Goal: Task Accomplishment & Management: Complete application form

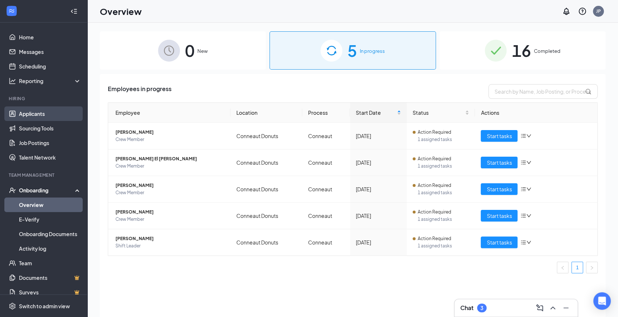
click at [50, 115] on link "Applicants" at bounding box center [50, 113] width 62 height 15
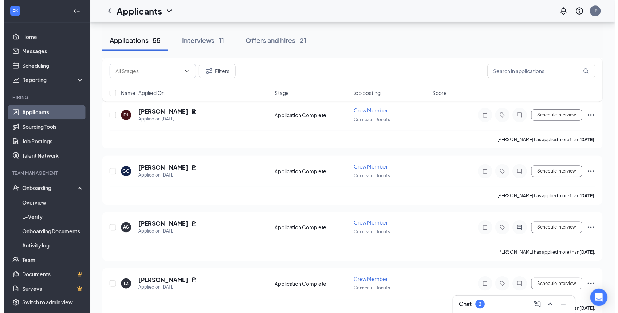
scroll to position [1722, 0]
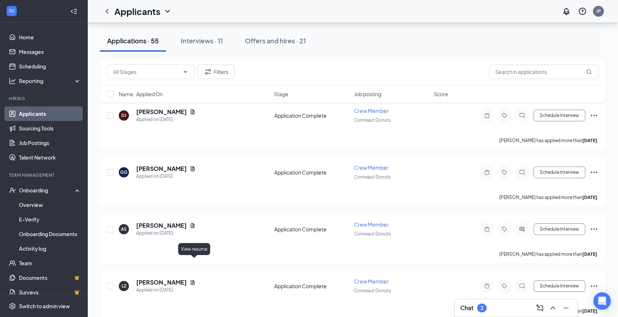
click at [193, 279] on icon "Document" at bounding box center [193, 281] width 4 height 5
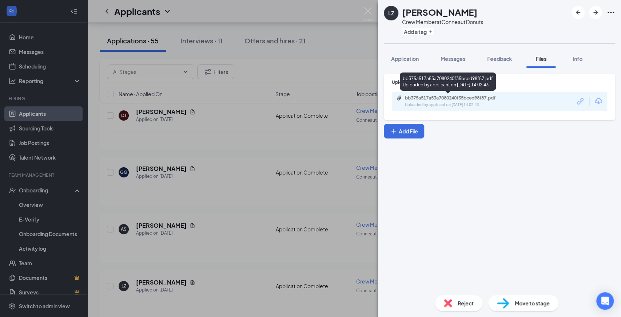
click at [461, 106] on div "Uploaded by applicant on [DATE] 14:02:43" at bounding box center [459, 105] width 109 height 6
drag, startPoint x: 265, startPoint y: 123, endPoint x: 229, endPoint y: 182, distance: 69.9
click at [263, 127] on div "LZ [PERSON_NAME] Crew Member at Conneaut Donuts Add a tag Application Messages …" at bounding box center [310, 158] width 621 height 317
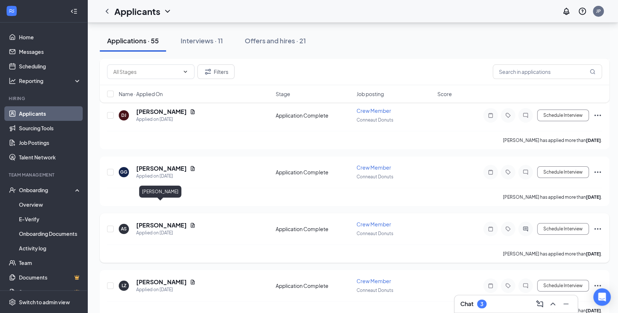
click at [165, 221] on h5 "[PERSON_NAME]" at bounding box center [161, 225] width 51 height 8
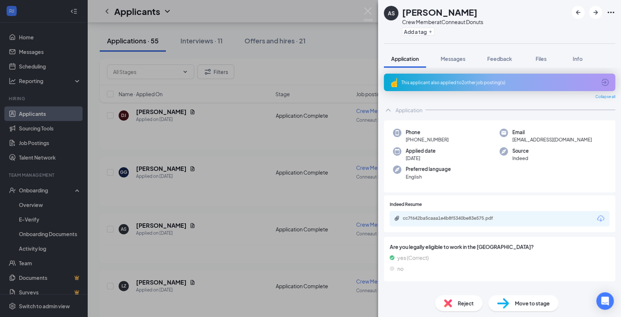
click at [227, 247] on div "AS [PERSON_NAME] Crew Member at Conneaut Donuts Add a tag Application Messages …" at bounding box center [310, 158] width 621 height 317
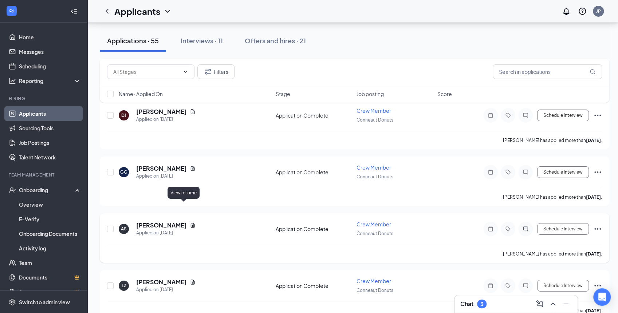
click at [190, 222] on icon "Document" at bounding box center [193, 225] width 6 height 6
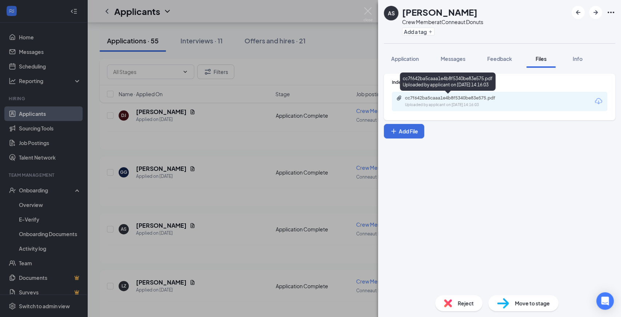
click at [461, 101] on div "cc7f642ba5caaa1e4b8f5340be83e575.pdf Uploaded by applicant on [DATE] 14:16:03" at bounding box center [455, 101] width 118 height 13
drag, startPoint x: 534, startPoint y: 308, endPoint x: 528, endPoint y: 307, distance: 6.2
click at [534, 308] on div "Move to stage" at bounding box center [523, 303] width 70 height 16
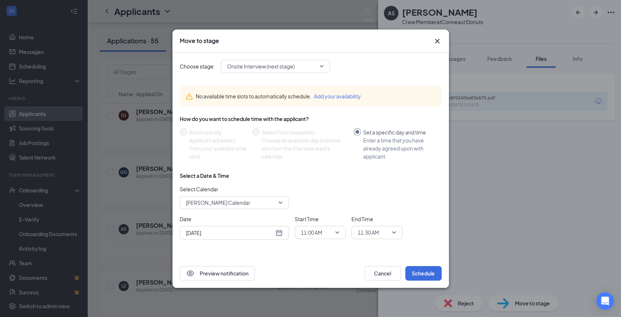
click at [299, 63] on span "Onsite Interview (next stage)" at bounding box center [272, 66] width 90 height 11
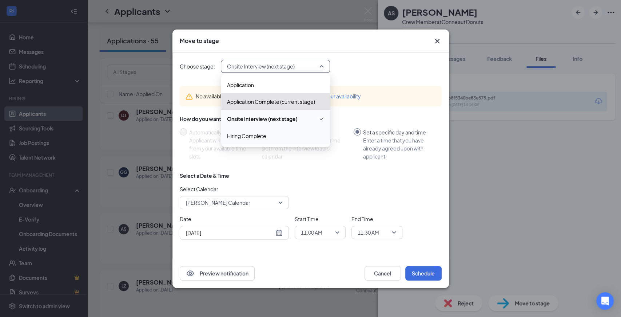
click at [281, 136] on span "Hiring Complete" at bounding box center [276, 136] width 98 height 8
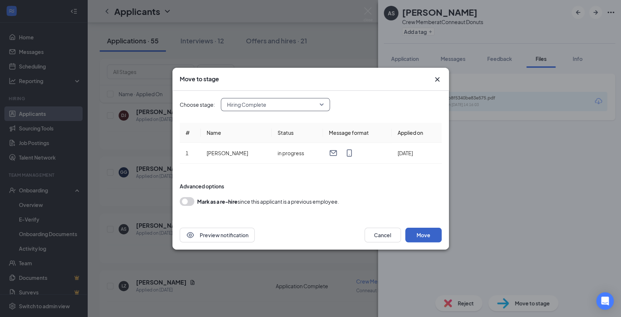
click at [428, 232] on button "Move" at bounding box center [423, 234] width 36 height 15
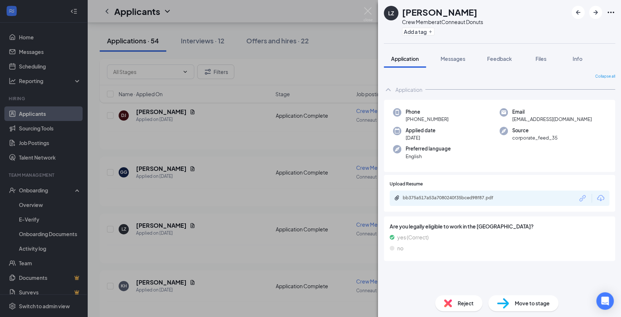
drag, startPoint x: 520, startPoint y: 304, endPoint x: 516, endPoint y: 305, distance: 3.7
click at [520, 305] on span "Move to stage" at bounding box center [532, 303] width 35 height 8
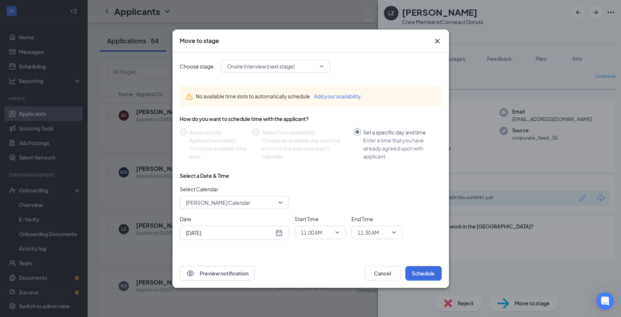
click at [278, 71] on span "Onsite Interview (next stage)" at bounding box center [261, 66] width 68 height 11
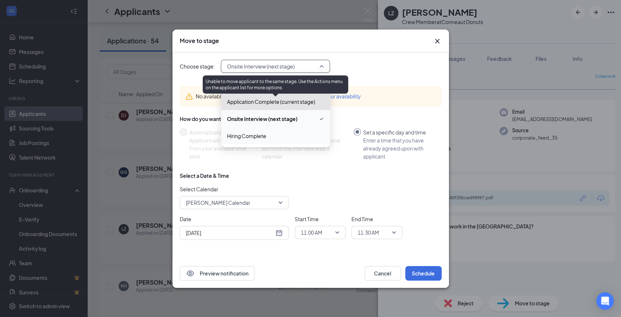
click at [284, 134] on span "Hiring Complete" at bounding box center [276, 136] width 98 height 8
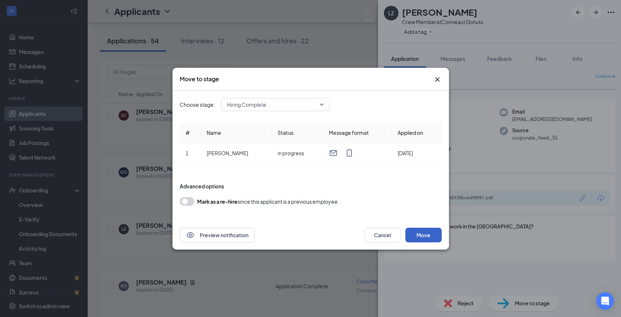
click at [432, 233] on button "Move" at bounding box center [423, 234] width 36 height 15
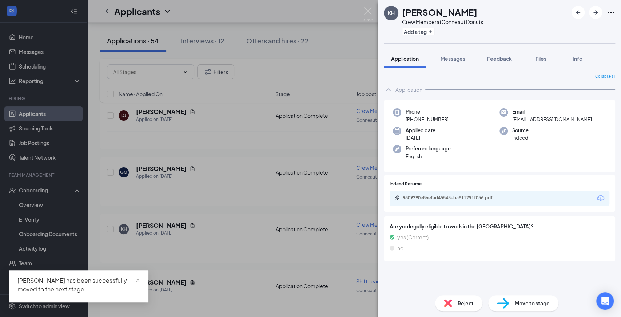
click at [47, 205] on div "KH [PERSON_NAME] Crew Member at Conneaut Donuts Add a tag Application Messages …" at bounding box center [310, 158] width 621 height 317
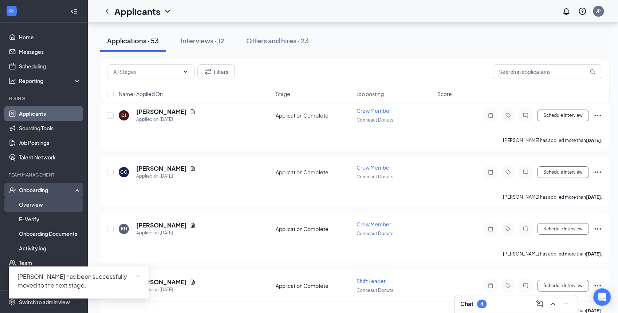
click at [37, 203] on link "Overview" at bounding box center [50, 204] width 62 height 15
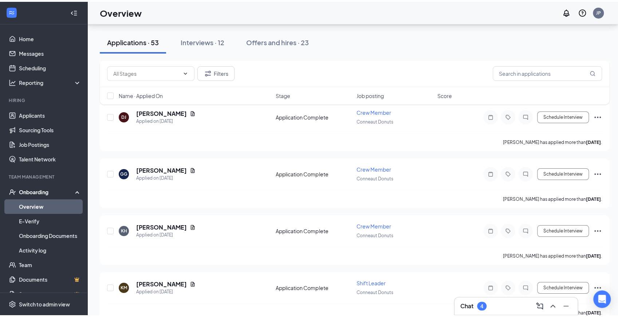
scroll to position [33, 0]
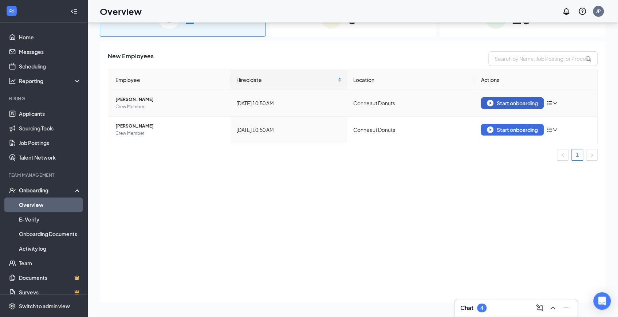
click at [504, 102] on div "Start onboarding" at bounding box center [512, 103] width 51 height 7
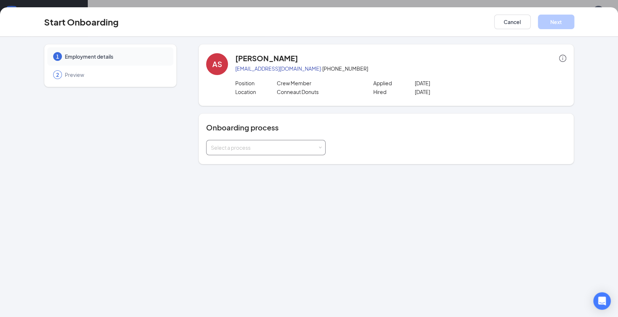
click at [282, 154] on div "Select a process" at bounding box center [266, 147] width 110 height 15
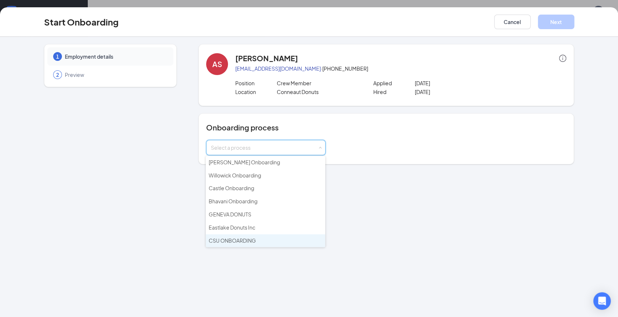
scroll to position [108, 0]
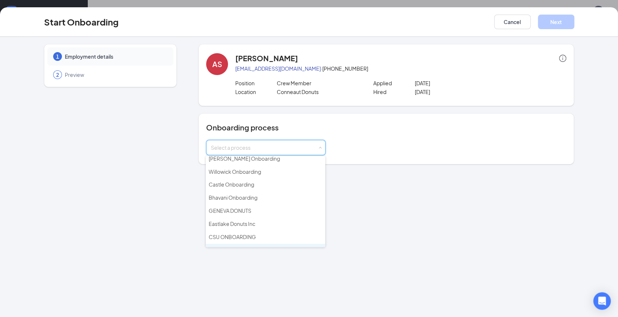
click at [235, 243] on li "Conneaut" at bounding box center [265, 249] width 119 height 13
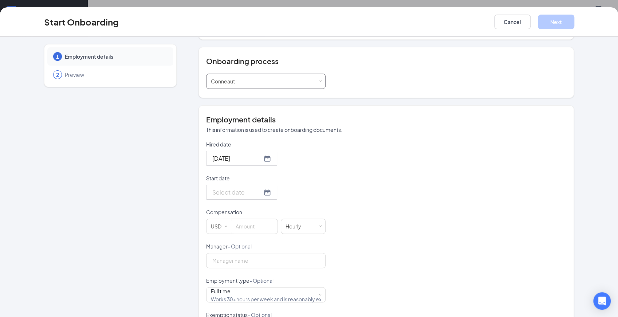
scroll to position [73, 0]
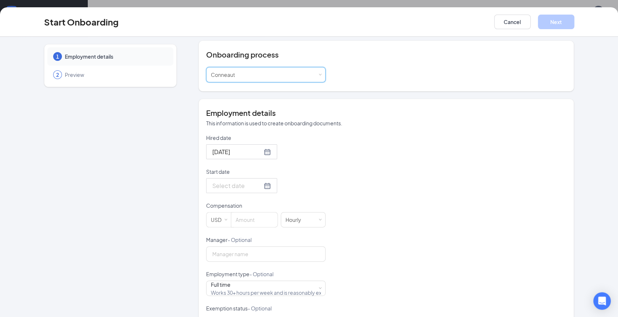
click at [259, 186] on div at bounding box center [241, 185] width 59 height 9
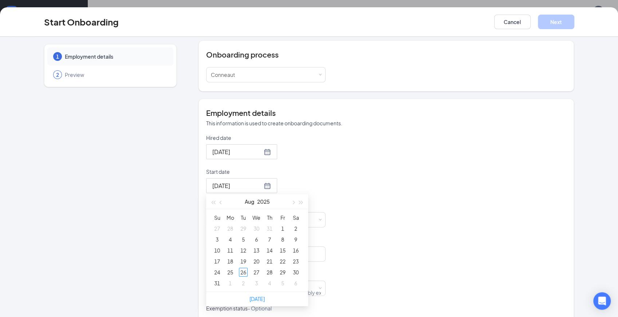
type input "[DATE]"
click at [268, 269] on div "28" at bounding box center [269, 271] width 9 height 9
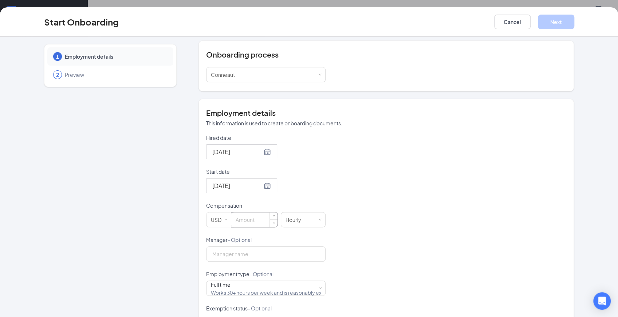
click at [254, 221] on input at bounding box center [254, 219] width 46 height 15
type input "11.00"
drag, startPoint x: 261, startPoint y: 182, endPoint x: 241, endPoint y: 213, distance: 36.8
type input "11"
click at [261, 183] on div at bounding box center [241, 185] width 59 height 9
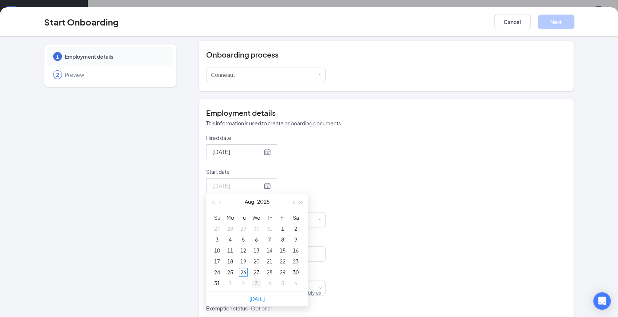
type input "[DATE]"
click at [255, 269] on div "27" at bounding box center [256, 271] width 9 height 9
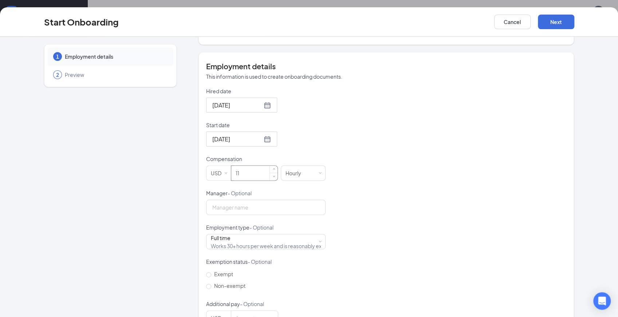
scroll to position [121, 0]
click at [250, 171] on input "11" at bounding box center [254, 171] width 46 height 15
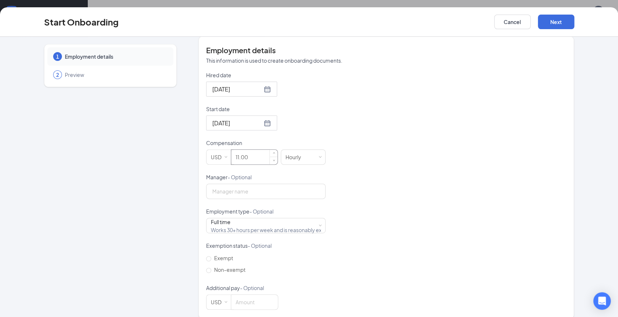
scroll to position [143, 0]
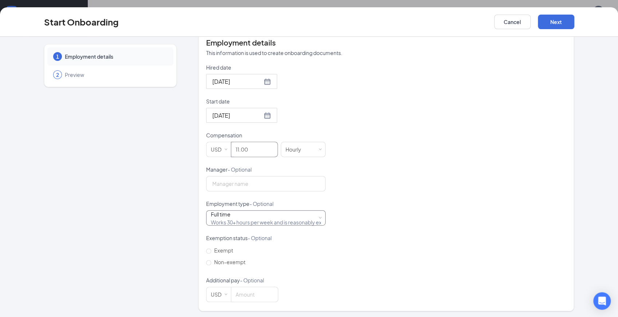
type input "11"
click at [245, 214] on div "Full time Works 30+ hours per week and is reasonably expected to work" at bounding box center [266, 217] width 110 height 15
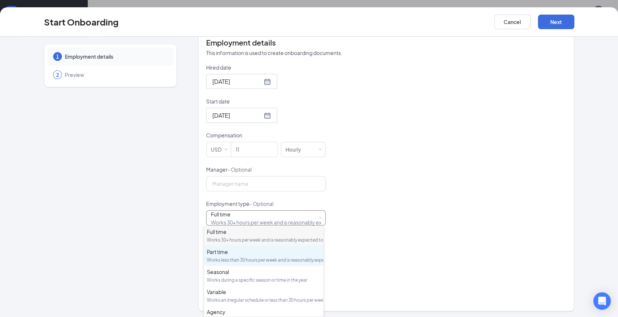
click at [265, 263] on div "Works less than 30 hours per week and is reasonably expected to work" at bounding box center [264, 260] width 114 height 6
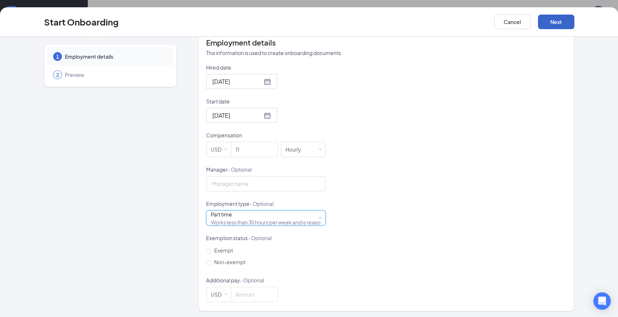
click at [559, 19] on button "Next" at bounding box center [556, 22] width 36 height 15
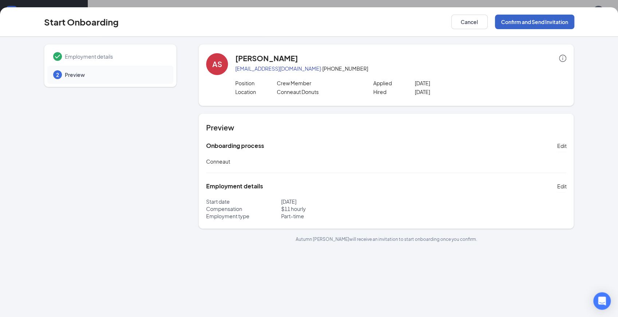
click at [517, 25] on button "Confirm and Send Invitation" at bounding box center [534, 22] width 79 height 15
